Goal: Transaction & Acquisition: Register for event/course

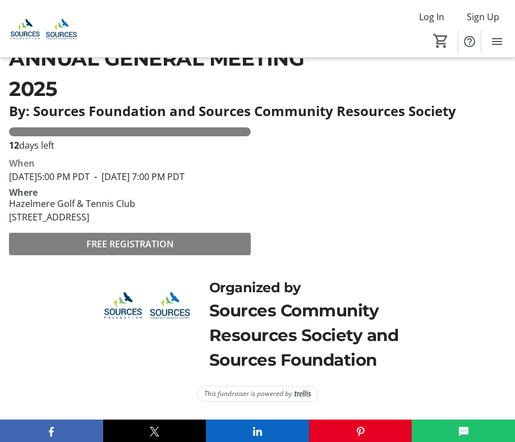
scroll to position [349, 0]
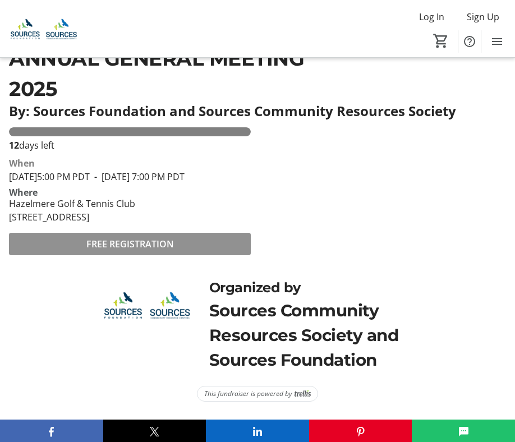
click at [176, 239] on span at bounding box center [130, 244] width 242 height 27
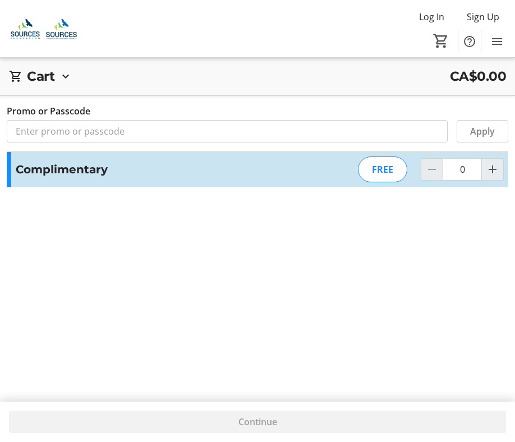
scroll to position [40, 0]
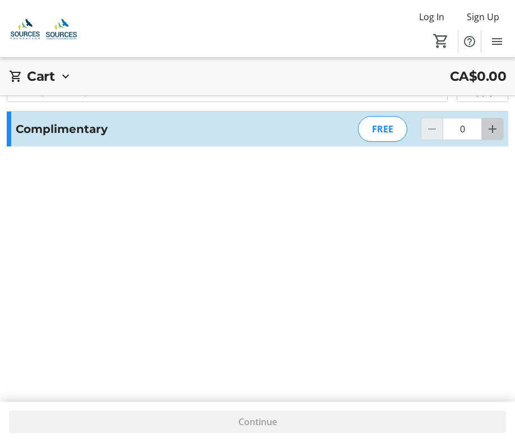
click at [490, 133] on mat-icon "Increment by one" at bounding box center [492, 128] width 13 height 13
type input "1"
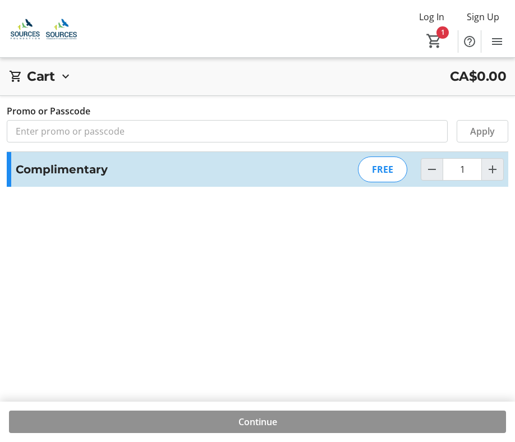
click at [279, 417] on span at bounding box center [258, 422] width 498 height 27
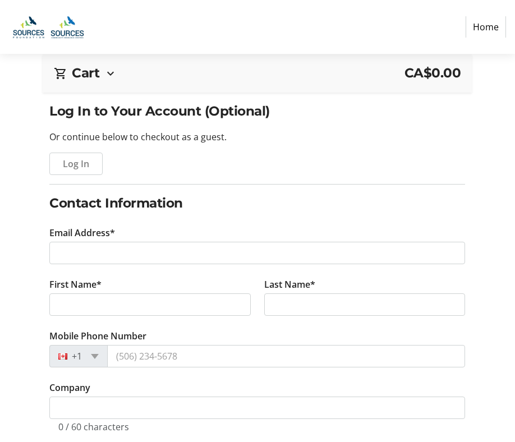
scroll to position [64, 0]
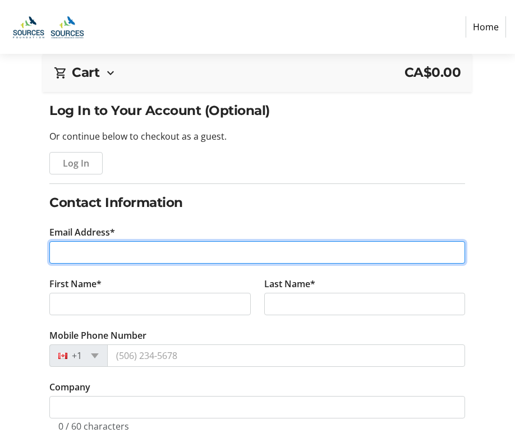
click at [235, 250] on input "Email Address*" at bounding box center [257, 252] width 416 height 22
type input "[EMAIL_ADDRESS][DOMAIN_NAME]"
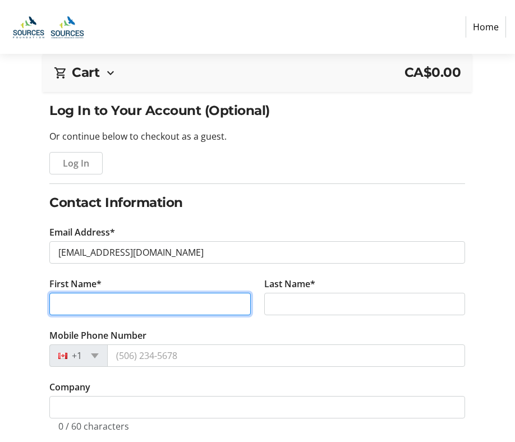
click at [214, 304] on input "First Name*" at bounding box center [150, 304] width 202 height 22
type input "[PERSON_NAME]"
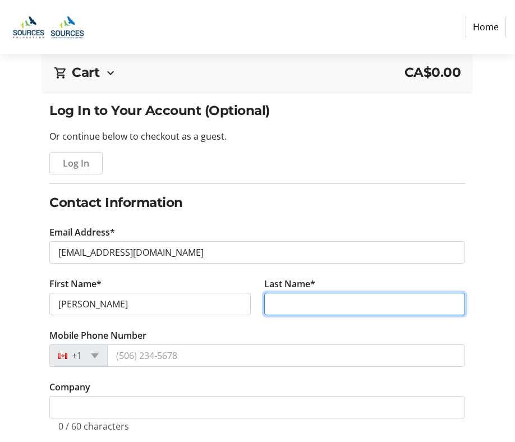
click at [327, 298] on input "Last Name*" at bounding box center [365, 304] width 202 height 22
type input "[PERSON_NAME]"
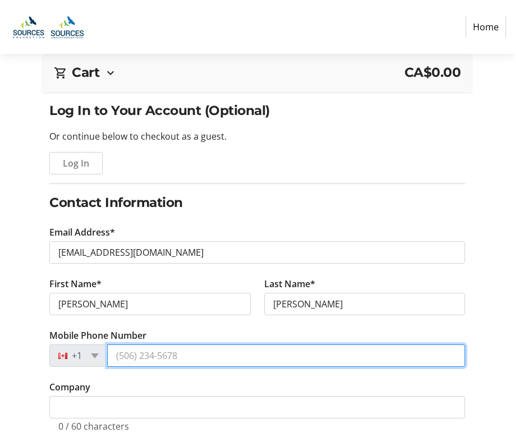
click at [220, 352] on input "Mobile Phone Number" at bounding box center [286, 356] width 358 height 22
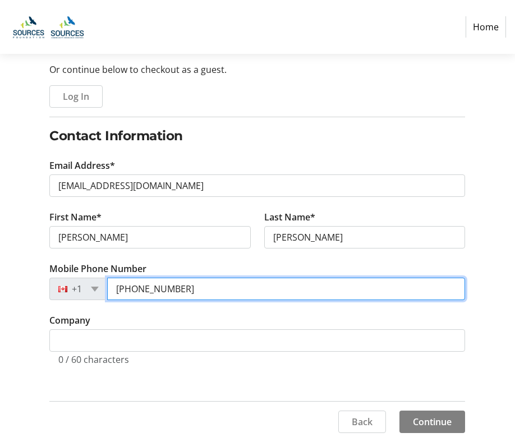
type input "[PHONE_NUMBER]"
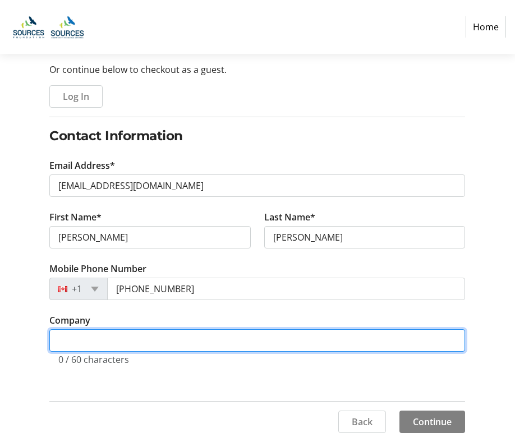
click at [202, 340] on input "Company" at bounding box center [257, 341] width 416 height 22
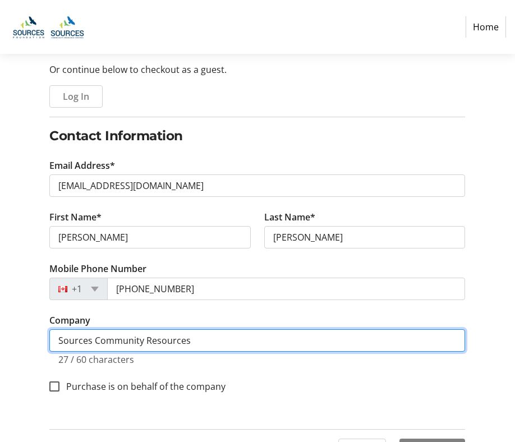
scroll to position [159, 0]
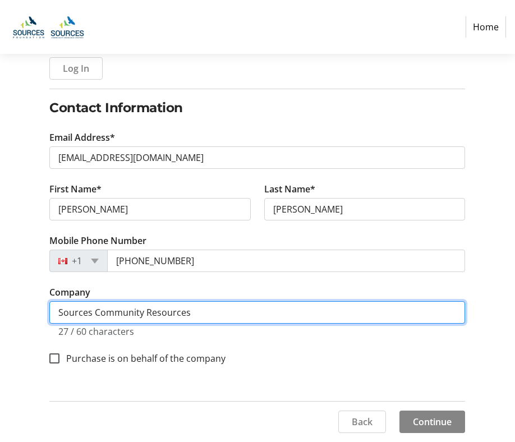
type input "Sources Community Resources"
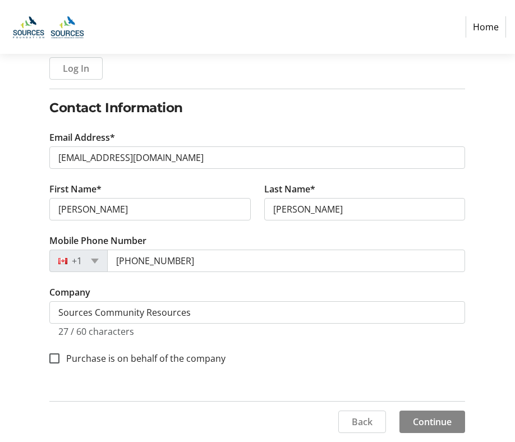
click at [419, 414] on span at bounding box center [433, 422] width 66 height 27
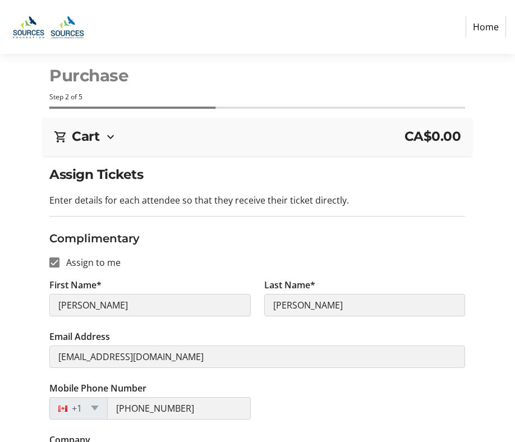
scroll to position [93, 0]
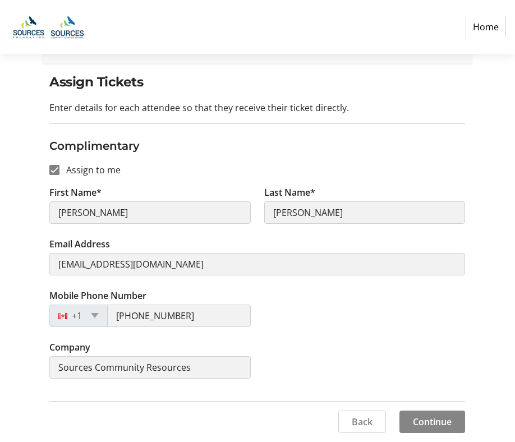
click at [418, 412] on span at bounding box center [433, 422] width 66 height 27
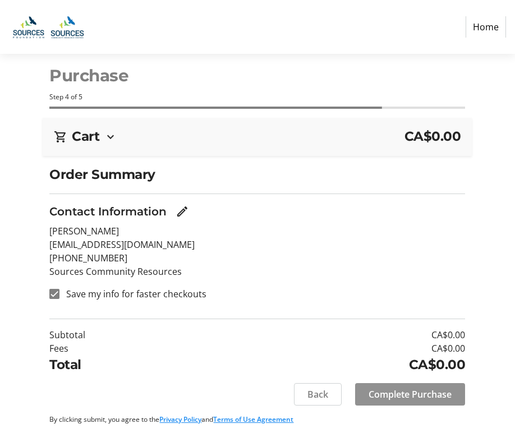
click at [417, 387] on span at bounding box center [410, 394] width 110 height 27
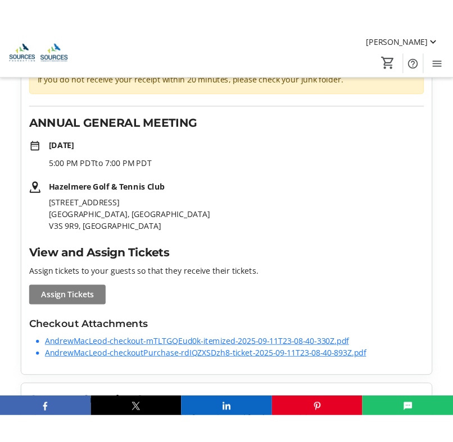
scroll to position [95, 0]
